Goal: Task Accomplishment & Management: Use online tool/utility

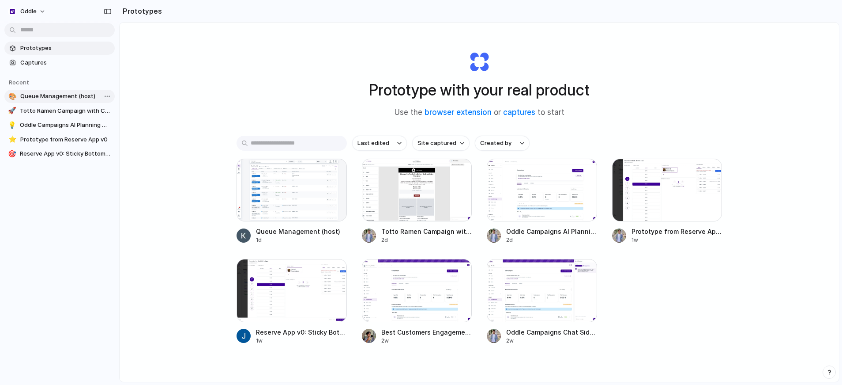
click at [73, 99] on span "Queue Management (host)" at bounding box center [65, 96] width 91 height 9
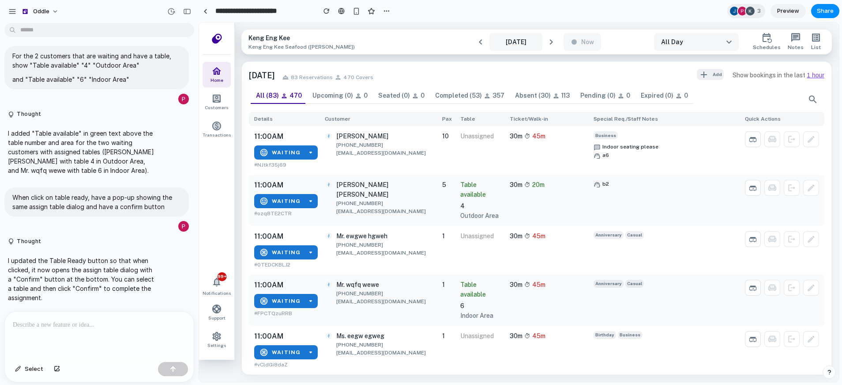
click at [113, 338] on div at bounding box center [99, 334] width 189 height 47
click at [109, 322] on p at bounding box center [99, 324] width 173 height 11
